Goal: Task Accomplishment & Management: Use online tool/utility

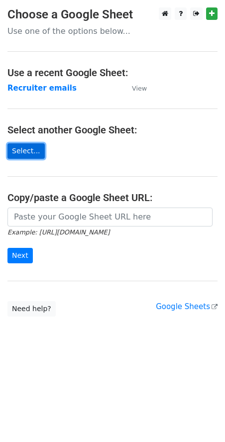
click at [21, 147] on link "Select..." at bounding box center [25, 150] width 37 height 15
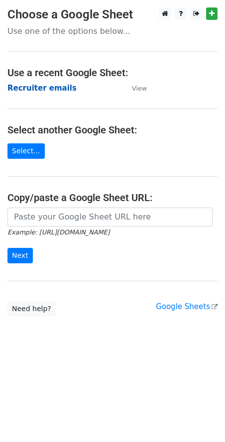
click at [42, 88] on strong "Recruiter emails" at bounding box center [41, 88] width 69 height 9
click at [36, 90] on strong "Recruiter emails" at bounding box center [41, 88] width 69 height 9
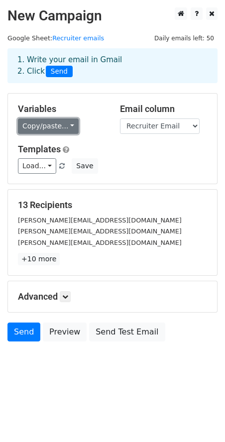
click at [45, 129] on link "Copy/paste..." at bounding box center [48, 125] width 61 height 15
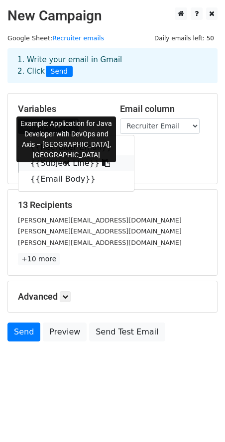
click at [48, 167] on link "{{Subject Line}}" at bounding box center [75, 163] width 115 height 16
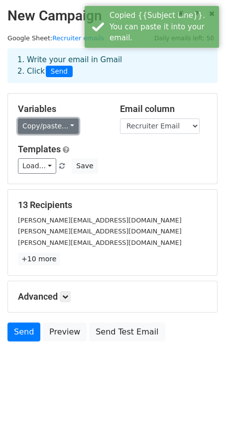
click at [33, 127] on link "Copy/paste..." at bounding box center [48, 125] width 61 height 15
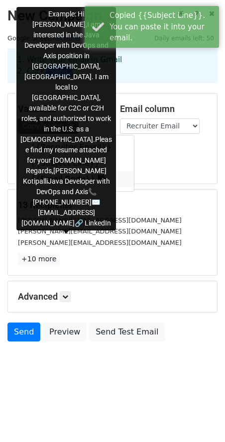
click at [50, 181] on link "{{Email Body}}" at bounding box center [75, 179] width 115 height 16
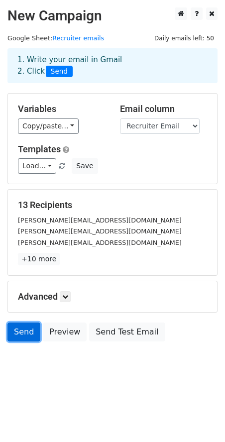
click at [31, 335] on link "Send" at bounding box center [23, 331] width 33 height 19
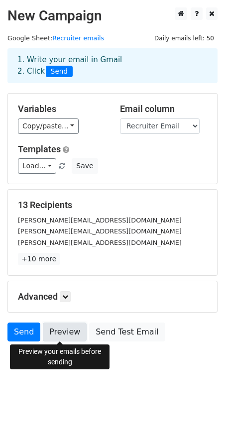
click at [52, 330] on link "Preview" at bounding box center [65, 331] width 44 height 19
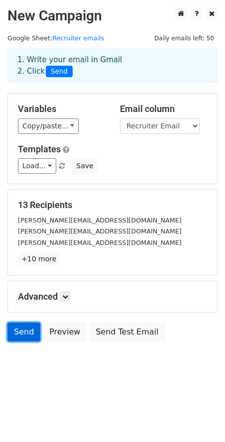
click at [16, 332] on link "Send" at bounding box center [23, 331] width 33 height 19
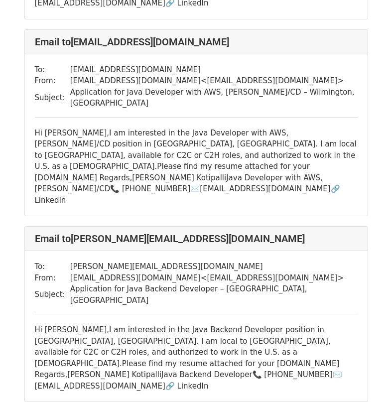
scroll to position [796, 0]
